Goal: Information Seeking & Learning: Learn about a topic

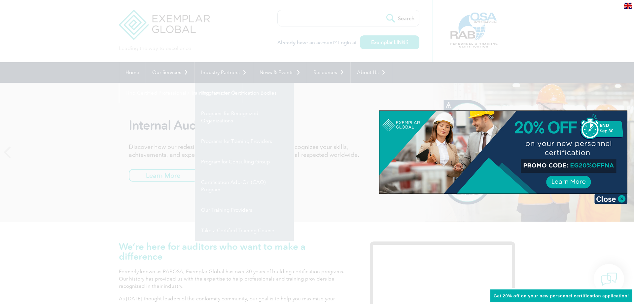
click at [239, 209] on div at bounding box center [317, 152] width 634 height 304
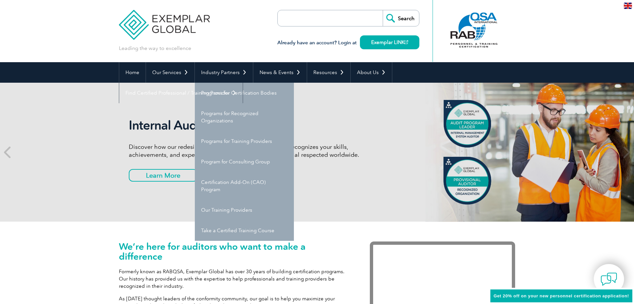
click at [234, 212] on link "Our Training Providers" at bounding box center [244, 209] width 99 height 20
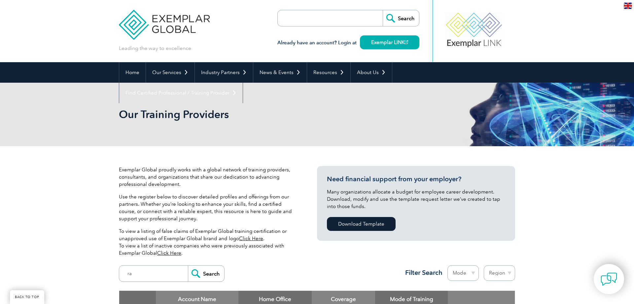
scroll to position [168, 0]
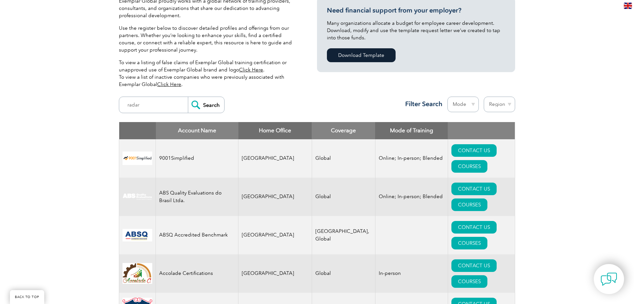
type input "radar"
click at [188, 97] on input "Search" at bounding box center [206, 105] width 36 height 16
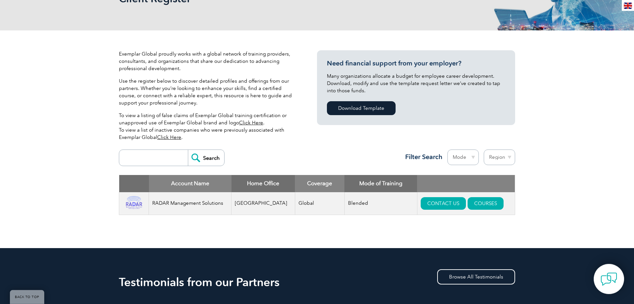
scroll to position [135, 0]
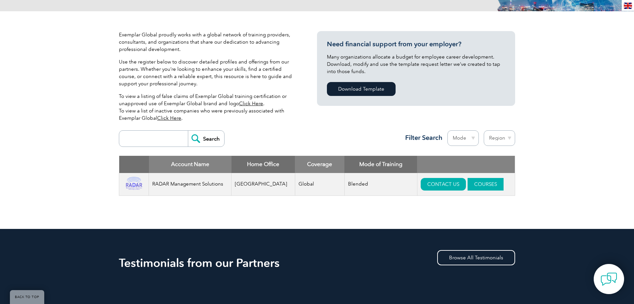
click at [469, 183] on link "COURSES" at bounding box center [486, 184] width 36 height 13
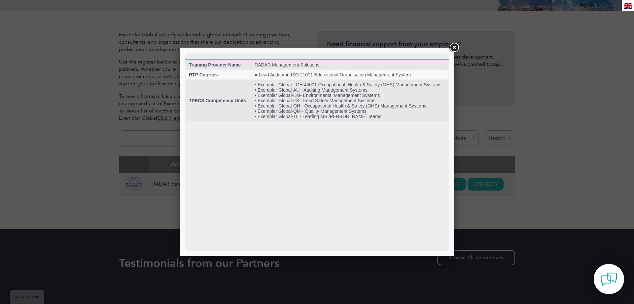
scroll to position [0, 0]
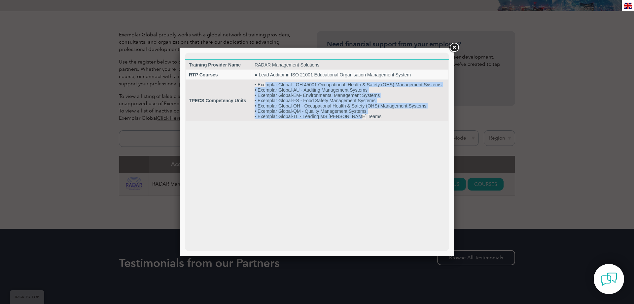
drag, startPoint x: 267, startPoint y: 83, endPoint x: 365, endPoint y: 129, distance: 108.2
click at [365, 122] on html "Training Provider Name RADAR Management Solutions RTP Courses ● Lead Auditor in…" at bounding box center [317, 87] width 264 height 69
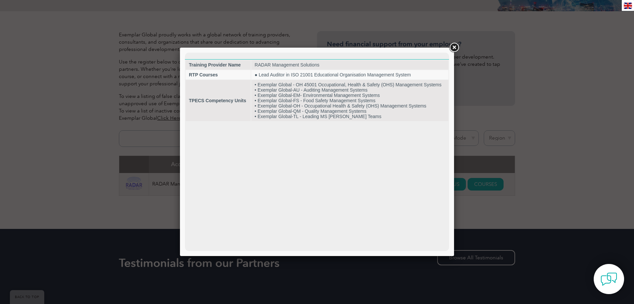
click at [347, 122] on html "Training Provider Name RADAR Management Solutions RTP Courses ● Lead Auditor in…" at bounding box center [317, 87] width 264 height 69
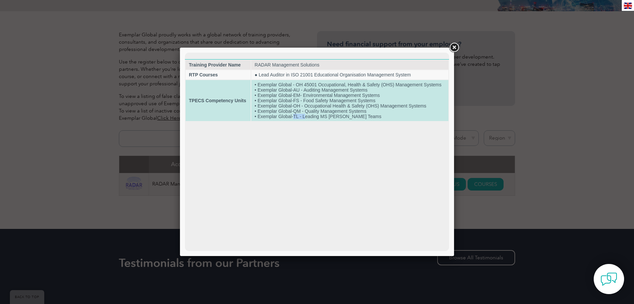
drag, startPoint x: 293, startPoint y: 119, endPoint x: 306, endPoint y: 121, distance: 13.1
click at [306, 121] on td "• Exemplar Global - OH 45001 Occupational, Health & Safety (OHS) Management Sys…" at bounding box center [349, 100] width 197 height 41
drag, startPoint x: 295, startPoint y: 87, endPoint x: 317, endPoint y: 90, distance: 22.2
click at [317, 90] on td "• Exemplar Global - OH 45001 Occupational, Health & Safety (OHS) Management Sys…" at bounding box center [349, 100] width 197 height 41
